Goal: Transaction & Acquisition: Obtain resource

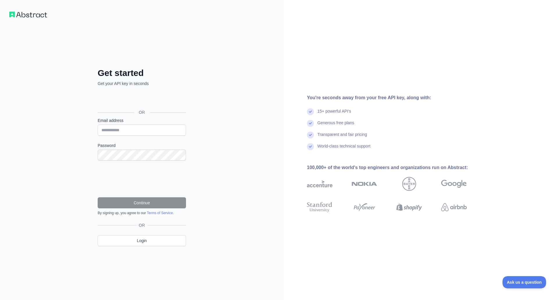
click at [225, 86] on div "Get started Get your API key in seconds OR Email address Password Continue By s…" at bounding box center [142, 150] width 284 height 300
click at [185, 38] on div "Get started Get your API key in seconds OR Email address Password Continue By s…" at bounding box center [142, 150] width 284 height 300
click at [297, 68] on div "You're seconds away from your free API key, along with: 15+ powerful API's Gene…" at bounding box center [421, 150] width 274 height 300
click at [149, 128] on input "Email address" at bounding box center [142, 129] width 88 height 11
type input "*"
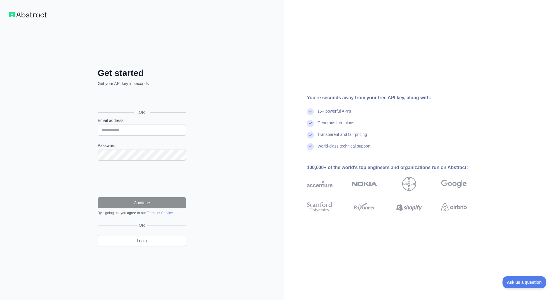
click at [259, 77] on div "Get started Get your API key in seconds OR Email address Password Continue By s…" at bounding box center [142, 150] width 284 height 300
click at [237, 84] on div "Get started Get your API key in seconds OR Email address Password Continue By s…" at bounding box center [142, 150] width 284 height 300
click at [286, 64] on div "You're seconds away from your free API key, along with: 15+ powerful API's Gene…" at bounding box center [421, 150] width 274 height 300
click at [222, 54] on div "Get started Get your API key in seconds OR Email address Password Continue By s…" at bounding box center [142, 150] width 284 height 300
